Goal: Information Seeking & Learning: Find specific fact

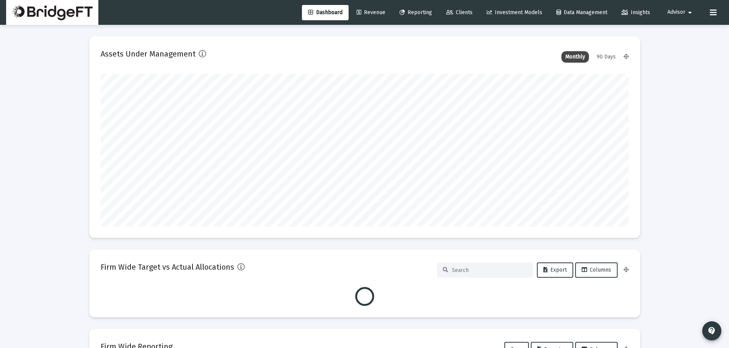
scroll to position [153, 284]
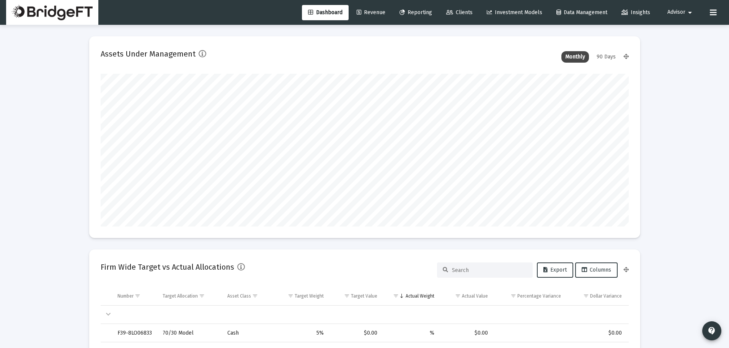
type input "[DATE]"
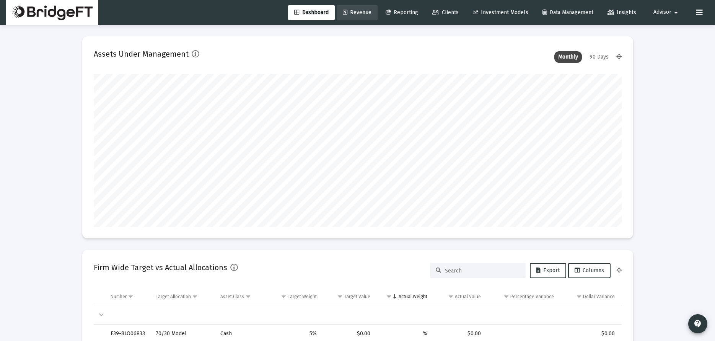
click at [351, 9] on span "Revenue" at bounding box center [357, 12] width 29 height 7
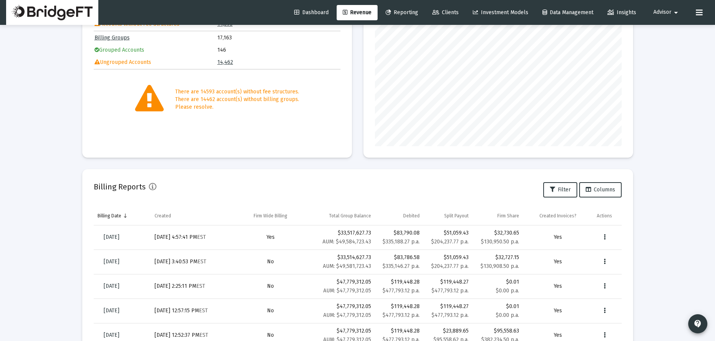
scroll to position [127, 0]
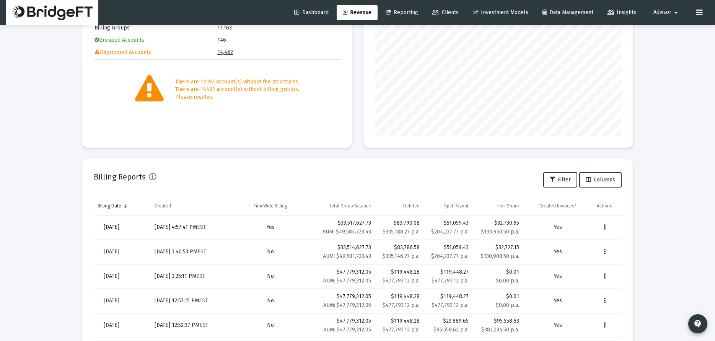
click at [116, 223] on link "[DATE]" at bounding box center [112, 227] width 28 height 15
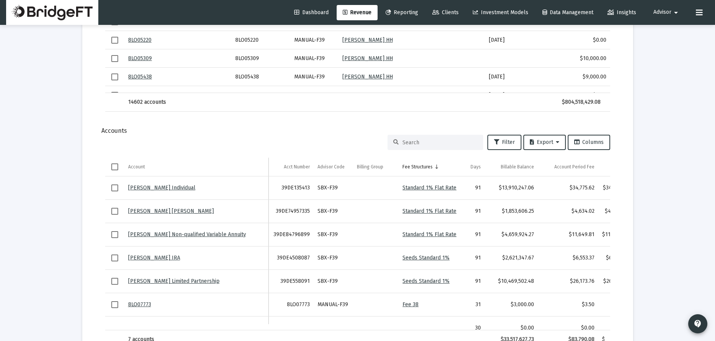
scroll to position [0, 104]
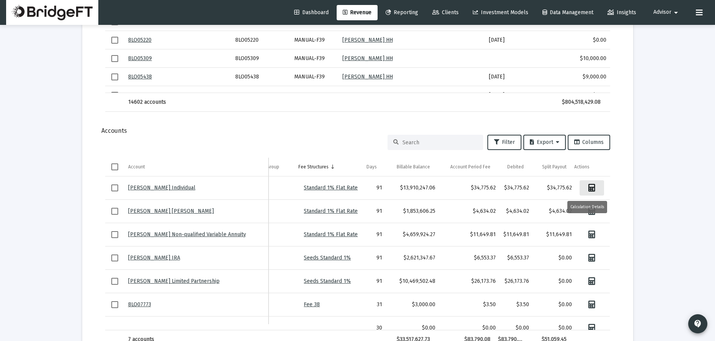
click at [588, 185] on icon "Data grid" at bounding box center [591, 188] width 7 height 8
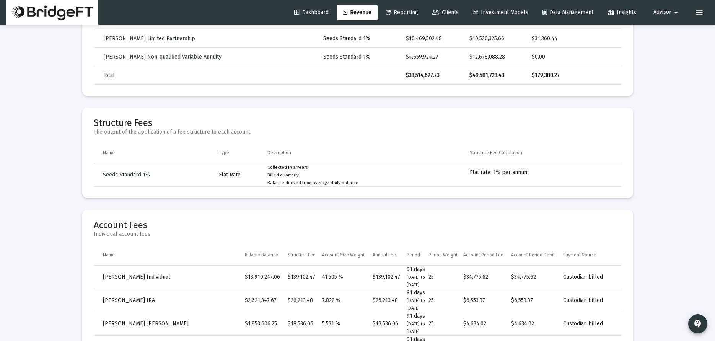
scroll to position [408, 0]
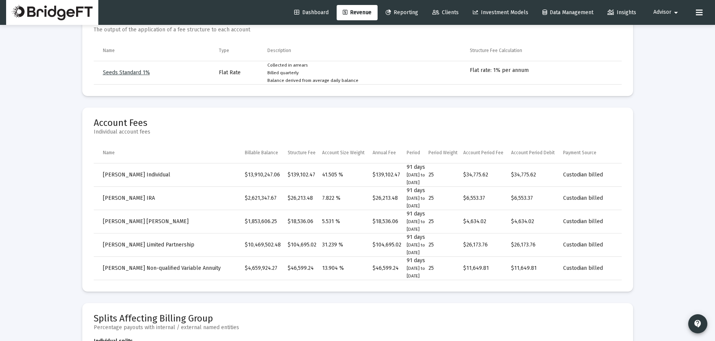
drag, startPoint x: 429, startPoint y: 181, endPoint x: 406, endPoint y: 164, distance: 28.2
click at [406, 164] on tr "[PERSON_NAME] Individual $13,910,247.06 $139,102.47 41.505 % $139,102.47 91 day…" at bounding box center [358, 174] width 528 height 23
